Goal: Information Seeking & Learning: Compare options

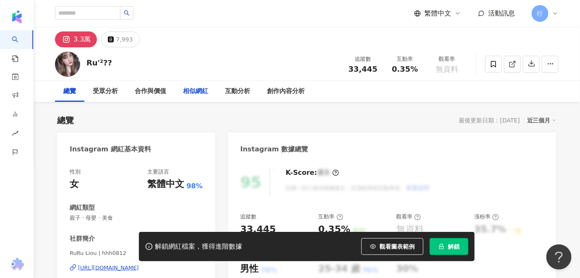
click at [202, 93] on div "相似網紅" at bounding box center [195, 91] width 25 height 10
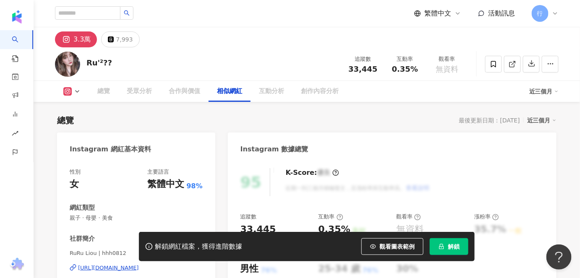
scroll to position [1374, 0]
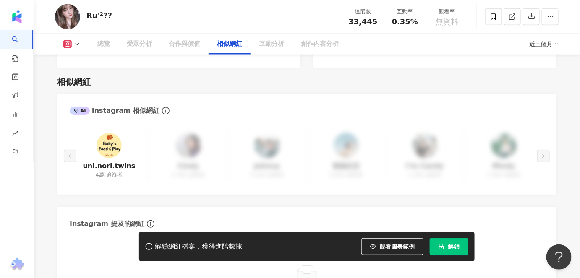
click at [117, 140] on img at bounding box center [109, 145] width 25 height 25
